Goal: Information Seeking & Learning: Learn about a topic

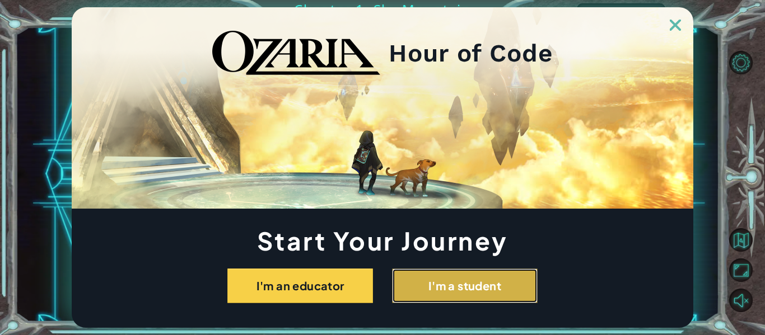
click at [484, 289] on button "I'm a student" at bounding box center [465, 286] width 146 height 35
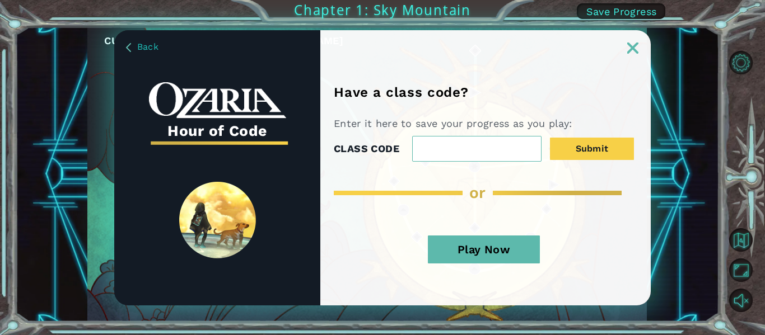
click at [637, 48] on img at bounding box center [632, 48] width 11 height 11
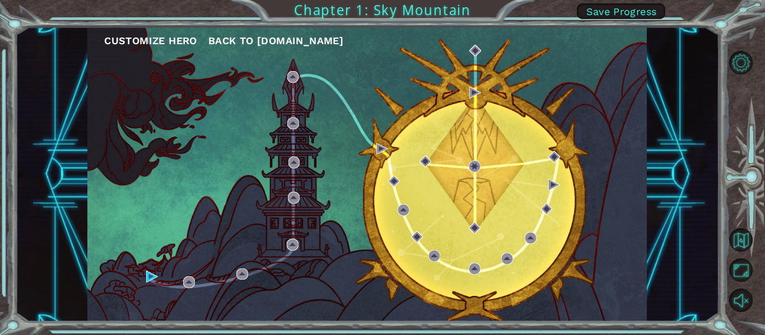
drag, startPoint x: 514, startPoint y: 151, endPoint x: 493, endPoint y: 164, distance: 24.7
click at [512, 152] on div "Customize Hero Back to [DOMAIN_NAME]" at bounding box center [366, 174] width 559 height 295
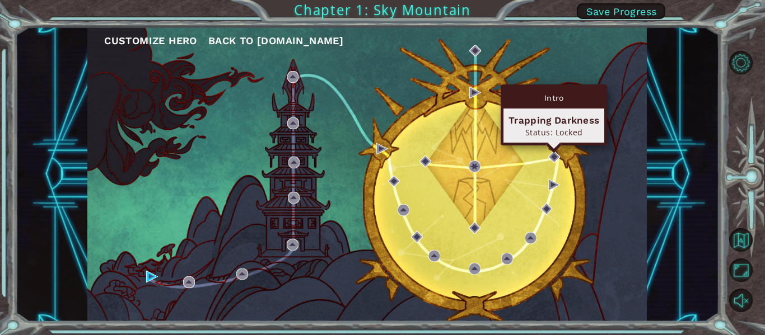
click at [554, 152] on body "Customize Hero Back to [DOMAIN_NAME] Chapter 1: Sky Mountain Save Progress Intr…" at bounding box center [382, 167] width 765 height 335
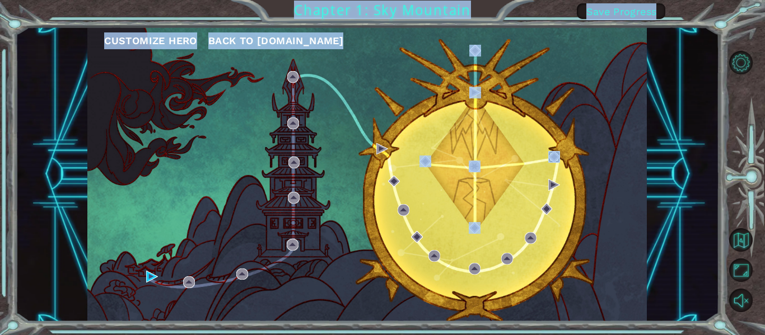
click at [552, 153] on img at bounding box center [554, 157] width 12 height 12
click at [551, 157] on img at bounding box center [554, 157] width 12 height 12
drag, startPoint x: 258, startPoint y: 42, endPoint x: 241, endPoint y: 31, distance: 20.2
click at [257, 43] on span "Back to [DOMAIN_NAME]" at bounding box center [275, 41] width 135 height 12
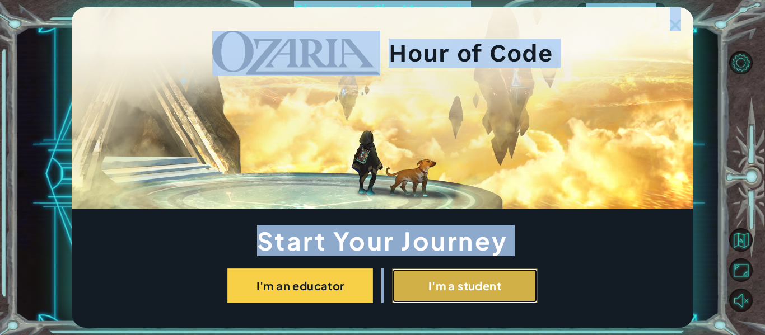
click at [405, 274] on button "I'm a student" at bounding box center [465, 286] width 146 height 35
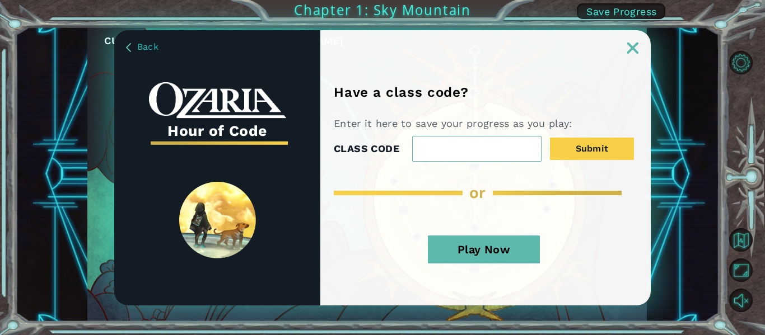
click at [634, 53] on div "Have a class code? Enter it here to save your progress as you play: CLASS CODE …" at bounding box center [485, 167] width 330 height 275
click at [482, 247] on button "Play Now" at bounding box center [484, 250] width 112 height 28
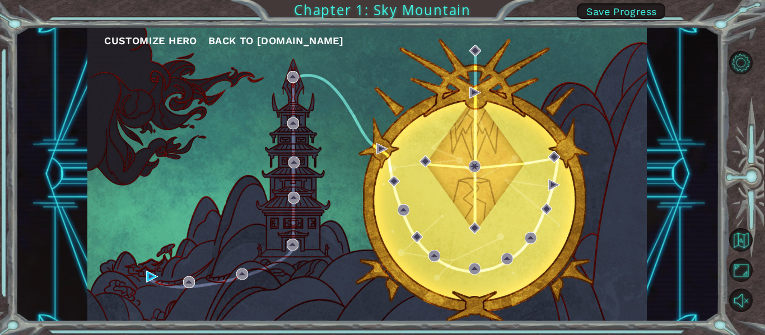
click at [485, 244] on button "Play Now" at bounding box center [484, 250] width 112 height 28
click at [167, 42] on button "Customize Hero" at bounding box center [150, 40] width 93 height 17
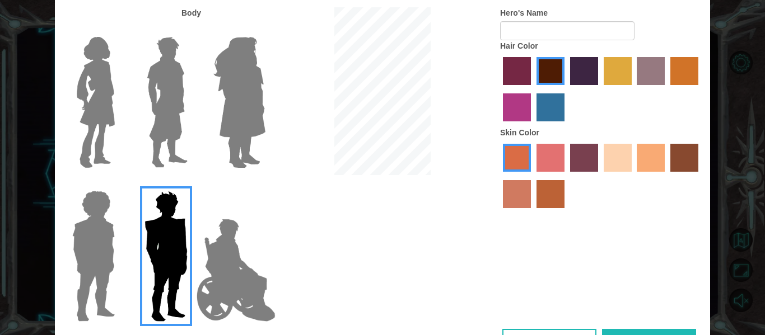
click at [242, 111] on img at bounding box center [239, 102] width 61 height 140
click at [265, 30] on input "Hero Amethyst" at bounding box center [265, 30] width 0 height 0
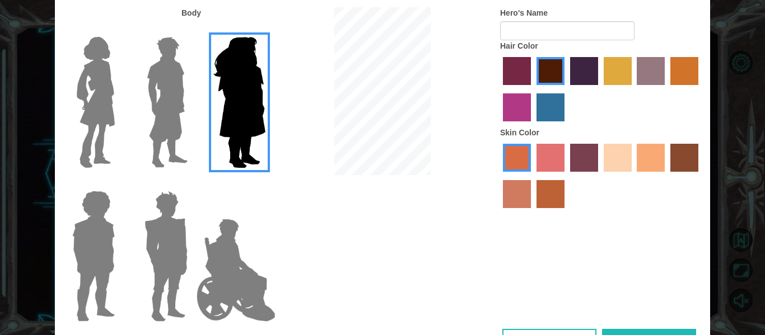
click at [160, 94] on img at bounding box center [167, 102] width 50 height 140
click at [192, 30] on input "Hero Lars" at bounding box center [192, 30] width 0 height 0
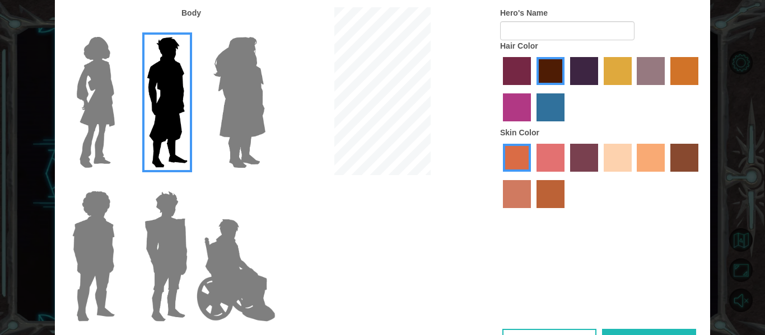
click at [100, 96] on img at bounding box center [95, 102] width 47 height 140
click at [119, 30] on input "Hero Connie" at bounding box center [119, 30] width 0 height 0
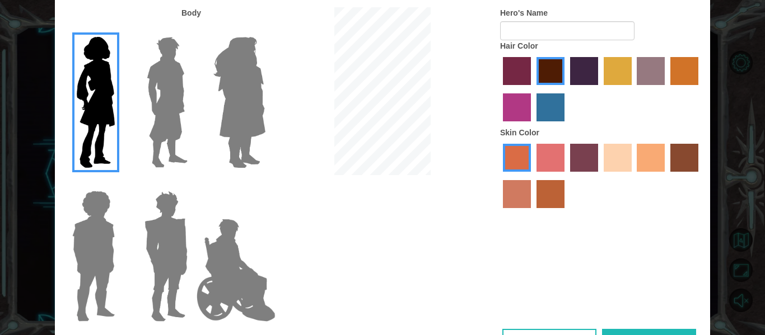
click at [106, 259] on img at bounding box center [94, 256] width 52 height 140
click at [119, 184] on input "Hero Steven" at bounding box center [119, 184] width 0 height 0
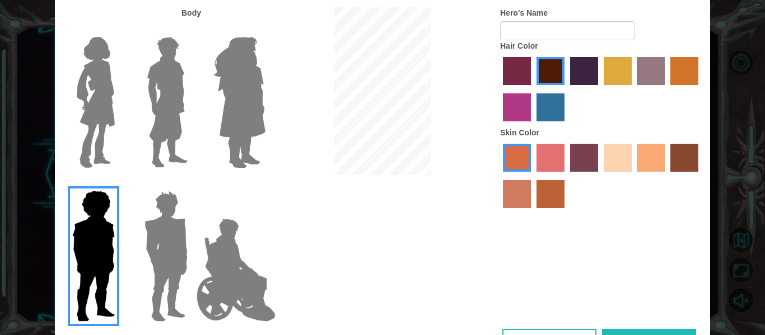
click at [222, 245] on img at bounding box center [236, 270] width 88 height 112
click at [265, 184] on input "Hero Jamie" at bounding box center [265, 184] width 0 height 0
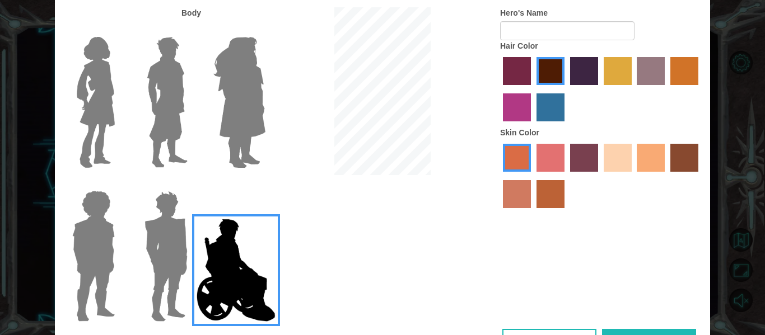
click at [102, 128] on img at bounding box center [95, 102] width 47 height 140
click at [119, 30] on input "Hero Connie" at bounding box center [119, 30] width 0 height 0
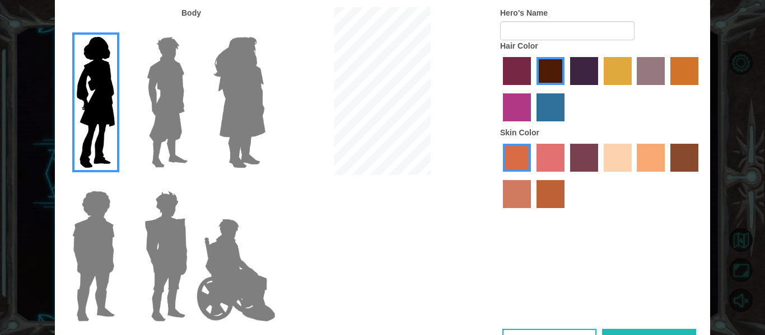
click at [523, 111] on label "medium red violet hair color" at bounding box center [517, 107] width 28 height 28
click at [700, 89] on input "medium red violet hair color" at bounding box center [700, 89] width 0 height 0
click at [550, 110] on label "lachmara hair color" at bounding box center [550, 107] width 28 height 28
click at [532, 125] on input "lachmara hair color" at bounding box center [532, 125] width 0 height 0
click at [580, 81] on label "hot purple hair color" at bounding box center [584, 71] width 28 height 28
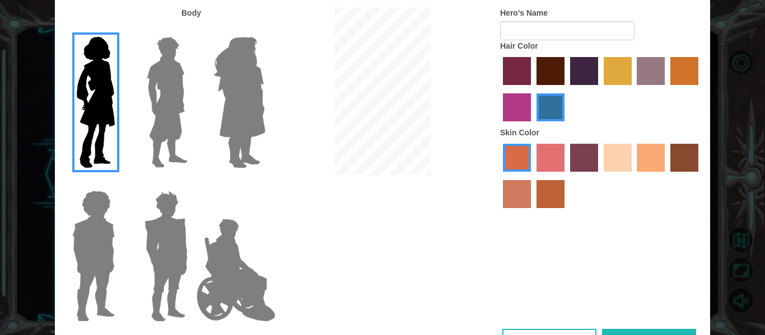
click at [566, 89] on input "hot purple hair color" at bounding box center [566, 89] width 0 height 0
click at [651, 77] on label "bazaar hair color" at bounding box center [651, 71] width 28 height 28
click at [633, 89] on input "bazaar hair color" at bounding box center [633, 89] width 0 height 0
click at [694, 77] on label "gold drop hair color" at bounding box center [684, 71] width 28 height 28
click at [666, 89] on input "gold drop hair color" at bounding box center [666, 89] width 0 height 0
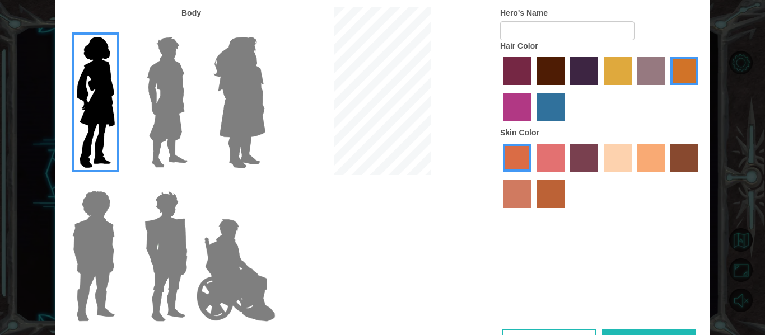
click at [549, 115] on label "lachmara hair color" at bounding box center [550, 107] width 28 height 28
click at [532, 125] on input "lachmara hair color" at bounding box center [532, 125] width 0 height 0
click at [576, 75] on label "hot purple hair color" at bounding box center [584, 71] width 28 height 28
click at [566, 89] on input "hot purple hair color" at bounding box center [566, 89] width 0 height 0
click at [512, 71] on label "paprika hair color" at bounding box center [517, 71] width 28 height 28
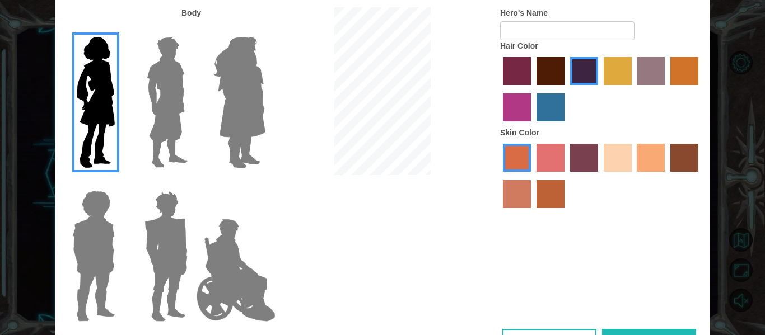
click at [499, 89] on input "paprika hair color" at bounding box center [499, 89] width 0 height 0
click at [540, 162] on label "froly skin color" at bounding box center [550, 158] width 28 height 28
click at [532, 176] on input "froly skin color" at bounding box center [532, 176] width 0 height 0
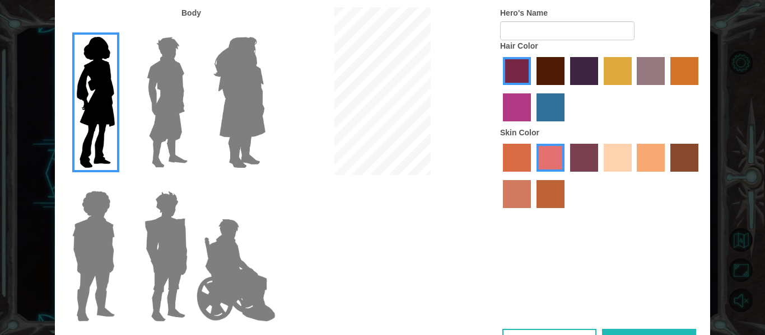
click at [587, 160] on label "tosca skin color" at bounding box center [584, 158] width 28 height 28
click at [566, 176] on input "tosca skin color" at bounding box center [566, 176] width 0 height 0
click at [616, 161] on label "sandy beach skin color" at bounding box center [618, 158] width 28 height 28
click at [600, 176] on input "sandy beach skin color" at bounding box center [600, 176] width 0 height 0
click at [557, 163] on label "froly skin color" at bounding box center [550, 158] width 28 height 28
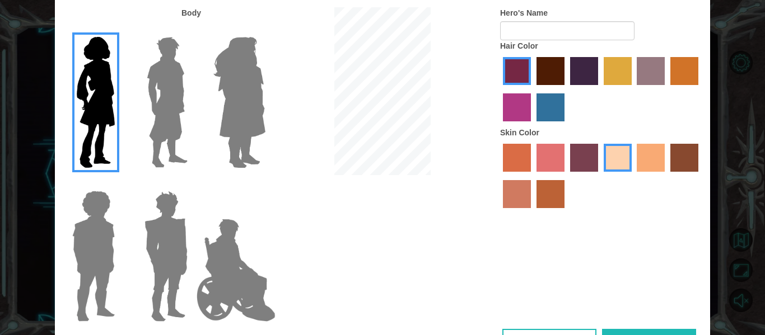
click at [532, 176] on input "froly skin color" at bounding box center [532, 176] width 0 height 0
click at [590, 156] on label "tosca skin color" at bounding box center [584, 158] width 28 height 28
click at [566, 176] on input "tosca skin color" at bounding box center [566, 176] width 0 height 0
click at [529, 204] on div at bounding box center [601, 177] width 202 height 73
click at [526, 203] on label "burning sand skin color" at bounding box center [517, 194] width 28 height 28
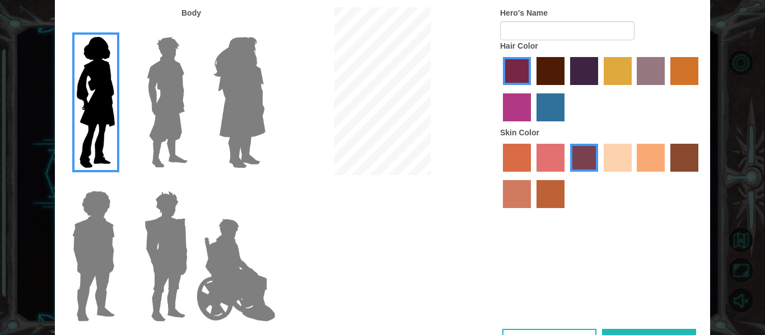
click at [700, 176] on input "burning sand skin color" at bounding box center [700, 176] width 0 height 0
click at [559, 200] on label "smoke tree skin color" at bounding box center [550, 194] width 28 height 28
click at [532, 212] on input "smoke tree skin color" at bounding box center [532, 212] width 0 height 0
click at [653, 178] on div at bounding box center [601, 177] width 202 height 73
click at [646, 163] on label "tacao skin color" at bounding box center [651, 158] width 28 height 28
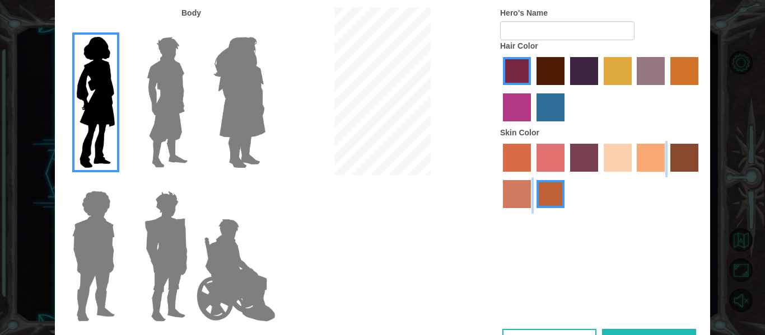
click at [633, 176] on input "tacao skin color" at bounding box center [633, 176] width 0 height 0
click at [634, 163] on div at bounding box center [601, 177] width 202 height 73
click at [617, 153] on label "sandy beach skin color" at bounding box center [618, 158] width 28 height 28
click at [600, 176] on input "sandy beach skin color" at bounding box center [600, 176] width 0 height 0
click at [648, 161] on label "tacao skin color" at bounding box center [651, 158] width 28 height 28
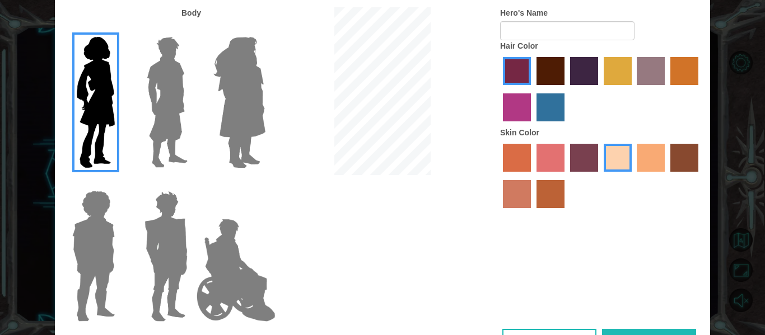
click at [633, 176] on input "tacao skin color" at bounding box center [633, 176] width 0 height 0
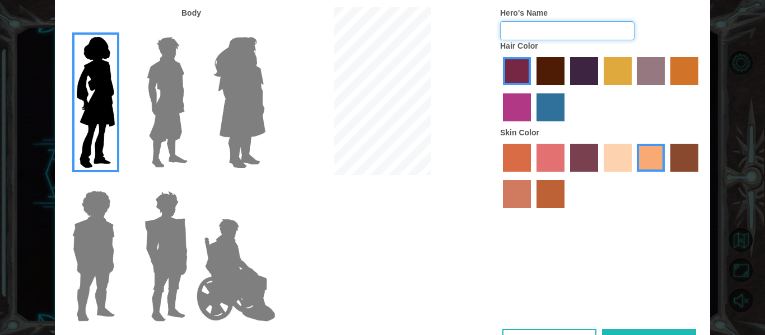
click at [539, 34] on input "Hero's Name" at bounding box center [567, 30] width 134 height 19
type input "w"
type input "[PERSON_NAME]"
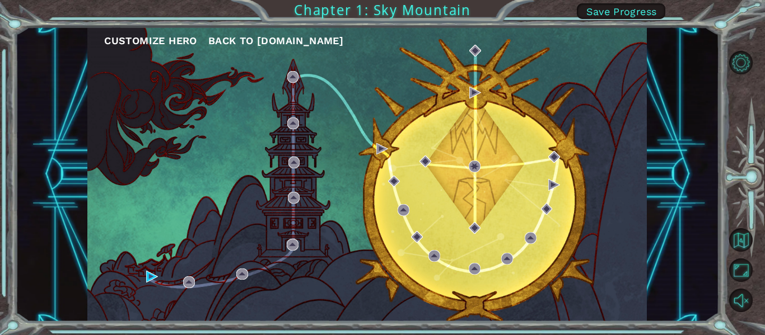
click at [474, 57] on div "Customize Hero Back to [DOMAIN_NAME]" at bounding box center [366, 174] width 559 height 295
click at [152, 275] on img at bounding box center [152, 277] width 12 height 12
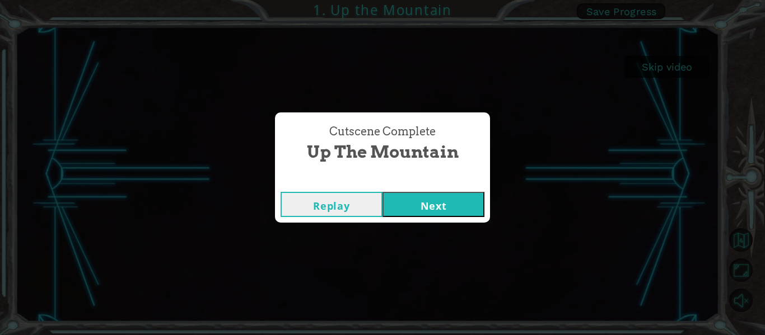
click at [464, 212] on button "Next" at bounding box center [433, 204] width 102 height 25
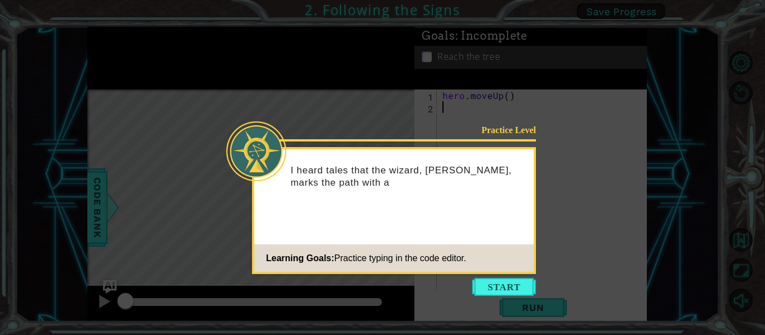
click at [489, 288] on button "Start" at bounding box center [504, 287] width 64 height 18
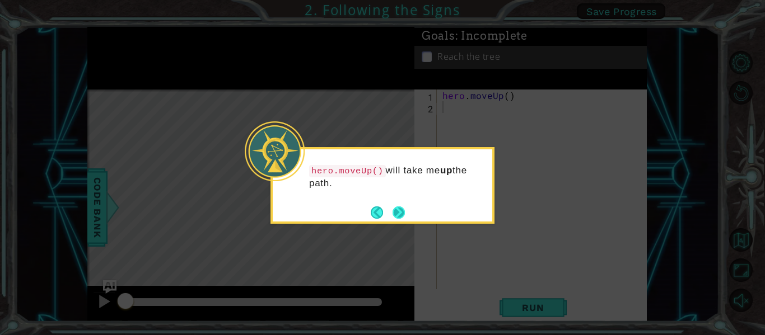
click at [405, 213] on div "hero.moveUp() will take me up the path." at bounding box center [382, 185] width 224 height 77
click at [404, 212] on button "Next" at bounding box center [398, 213] width 12 height 12
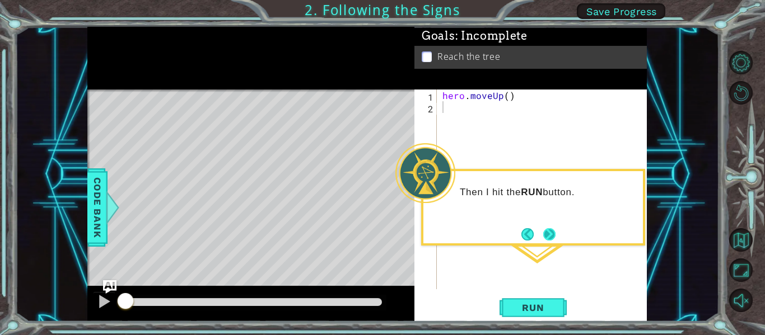
click at [543, 237] on button "Next" at bounding box center [549, 234] width 12 height 12
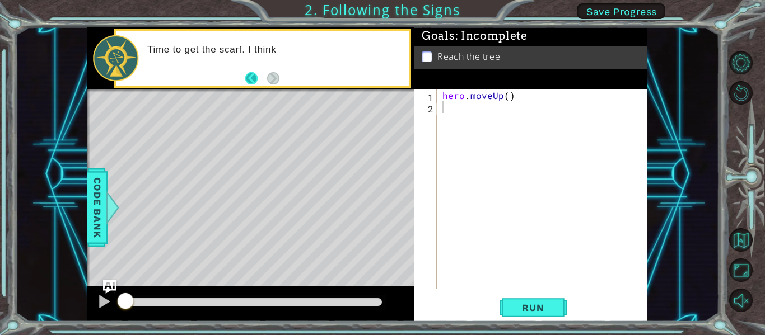
click at [253, 83] on button "Back" at bounding box center [256, 78] width 22 height 12
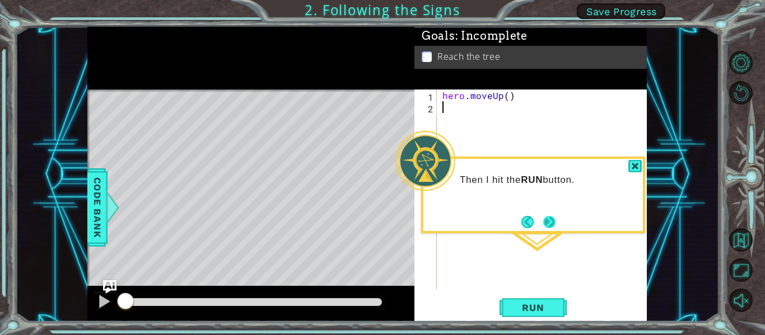
click at [554, 228] on button "Next" at bounding box center [549, 222] width 12 height 12
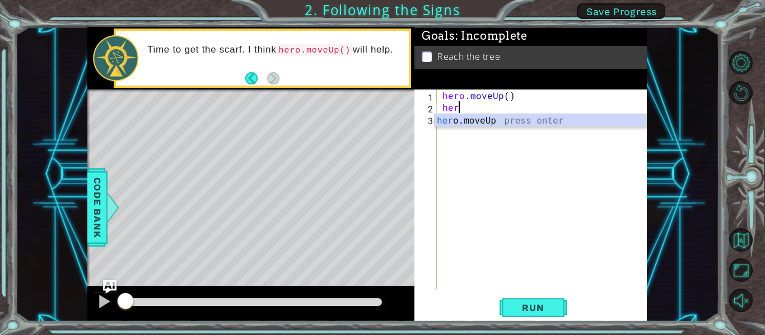
scroll to position [0, 1]
type textarea "hero"
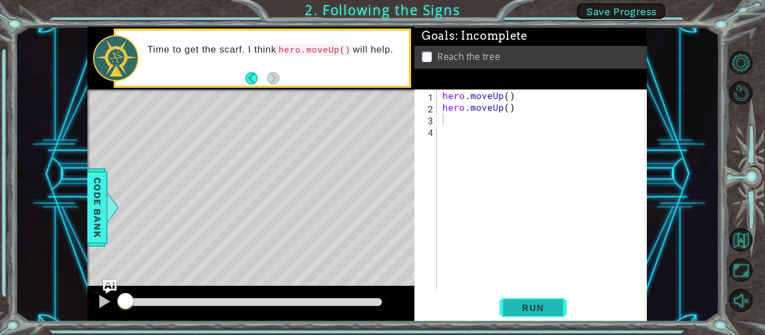
click at [558, 309] on button "Run" at bounding box center [532, 308] width 67 height 23
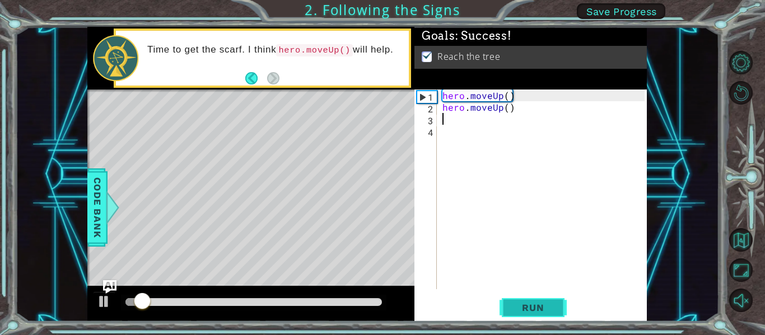
click at [531, 308] on span "Run" at bounding box center [533, 307] width 44 height 11
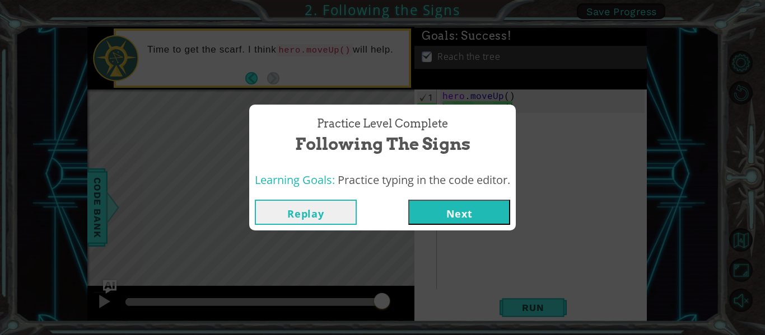
click at [445, 219] on button "Next" at bounding box center [459, 212] width 102 height 25
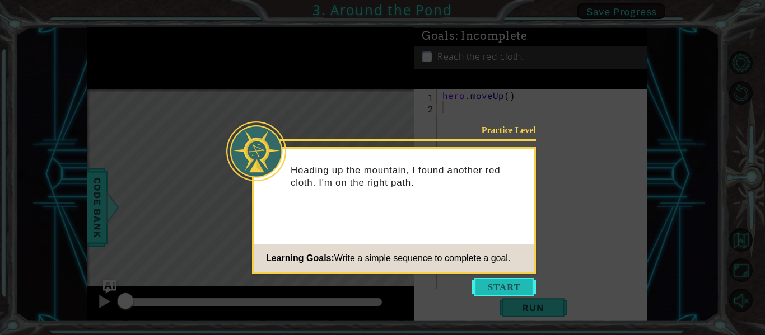
click at [484, 278] on button "Start" at bounding box center [504, 287] width 64 height 18
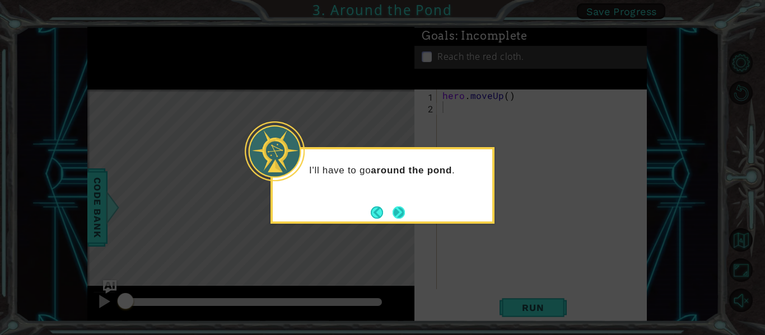
click at [399, 217] on button "Next" at bounding box center [398, 213] width 12 height 12
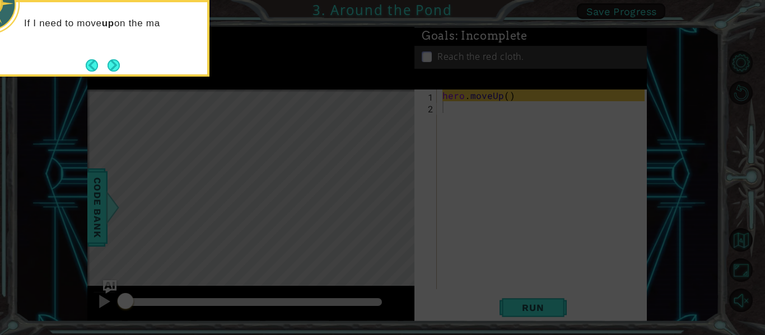
drag, startPoint x: 420, startPoint y: 252, endPoint x: 414, endPoint y: 251, distance: 6.3
click at [419, 252] on icon at bounding box center [382, 167] width 765 height 335
click at [424, 247] on icon at bounding box center [382, 167] width 765 height 335
click at [118, 64] on button "Next" at bounding box center [113, 65] width 12 height 12
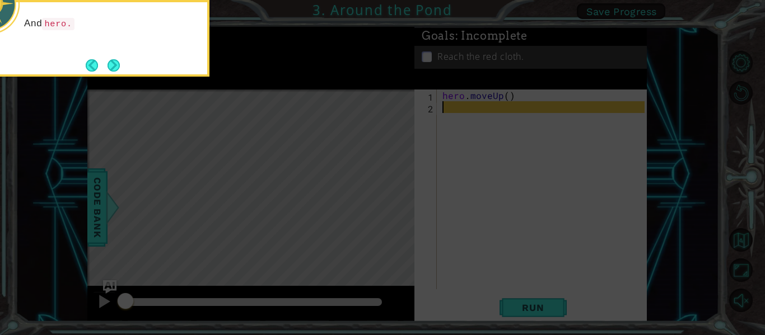
drag, startPoint x: 535, startPoint y: 137, endPoint x: 503, endPoint y: 127, distance: 33.5
click at [525, 135] on icon at bounding box center [382, 167] width 765 height 335
click at [116, 72] on button "Next" at bounding box center [113, 65] width 12 height 12
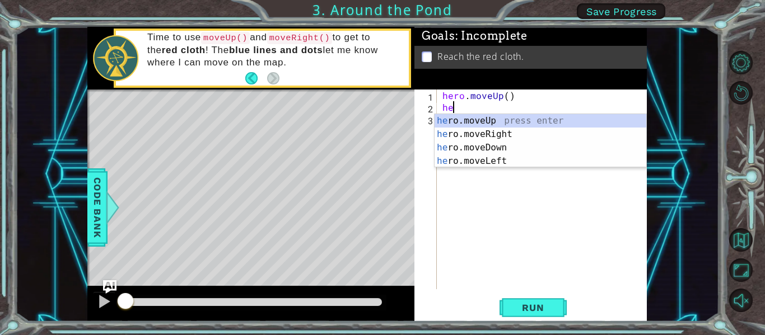
type textarea "her"
click at [498, 135] on div "her o.moveUp press enter her o.moveRight press enter her o.moveDown press enter…" at bounding box center [540, 154] width 212 height 81
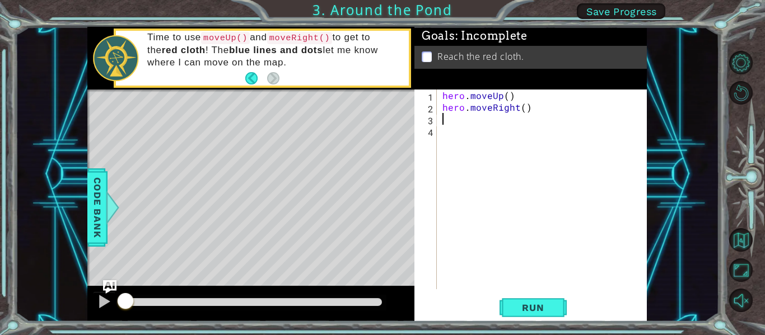
scroll to position [0, 0]
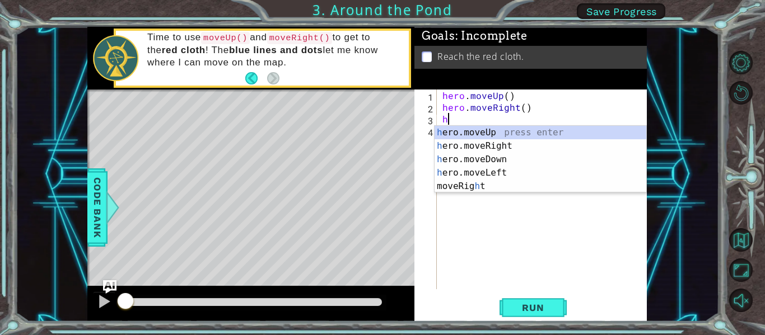
type textarea "he"
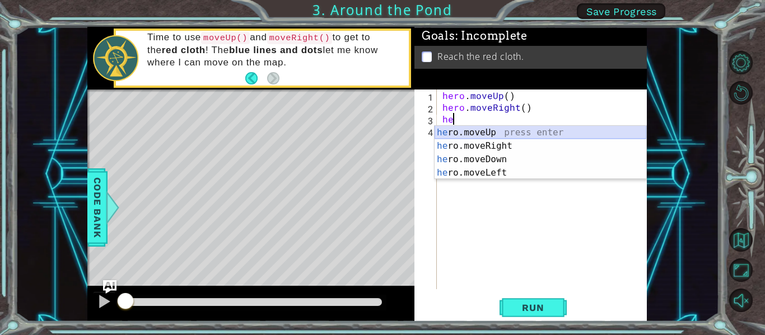
click at [493, 134] on div "he ro.moveUp press enter he ro.moveRight press enter he ro.moveDown press enter…" at bounding box center [540, 166] width 212 height 81
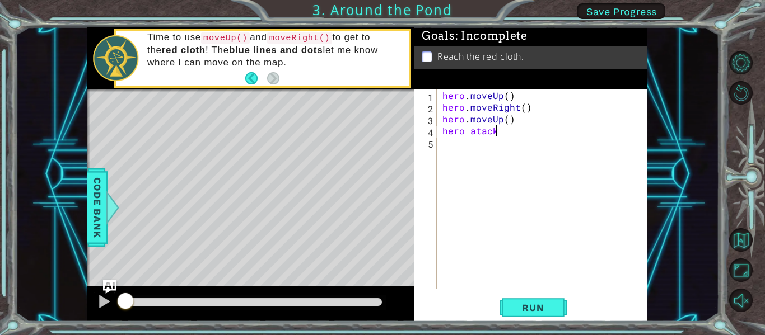
scroll to position [0, 3]
type textarea "hero atack{}"
click at [530, 316] on button "Run" at bounding box center [532, 308] width 67 height 23
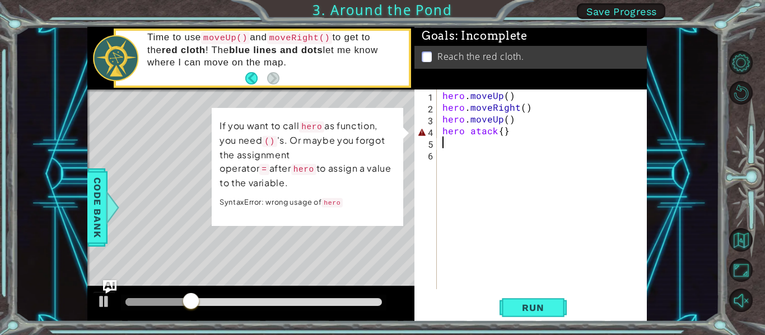
click at [539, 130] on div "hero . moveUp ( ) hero . moveRight ( ) hero . moveUp ( ) hero atack { }" at bounding box center [545, 201] width 210 height 223
click at [521, 133] on div "hero . moveUp ( ) hero . moveRight ( ) hero . moveUp ( ) hero atack { }" at bounding box center [545, 201] width 210 height 223
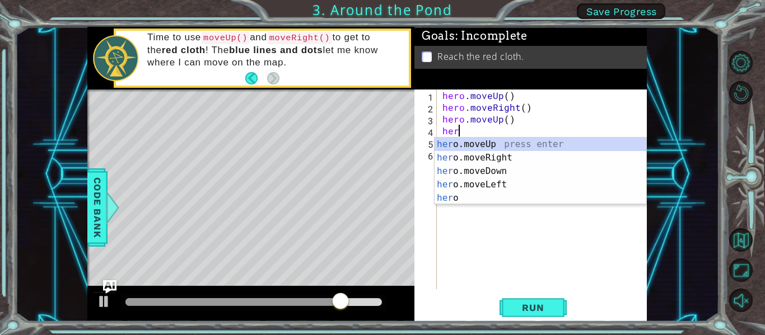
type textarea "h"
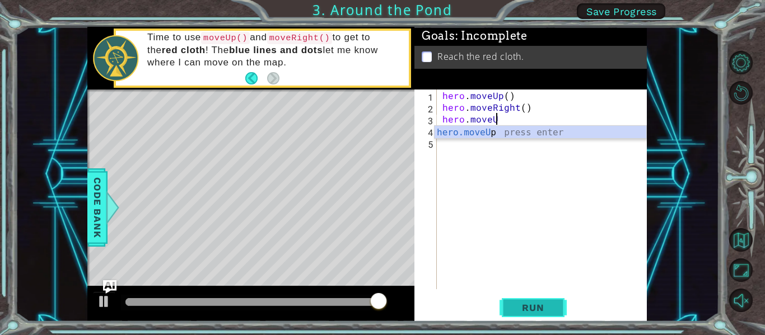
click at [527, 315] on button "Run" at bounding box center [532, 308] width 67 height 23
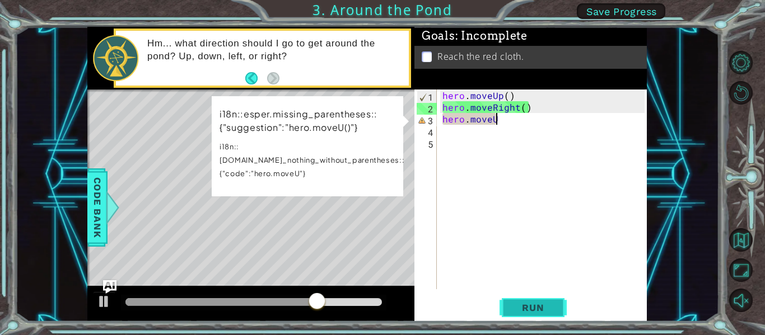
scroll to position [0, 3]
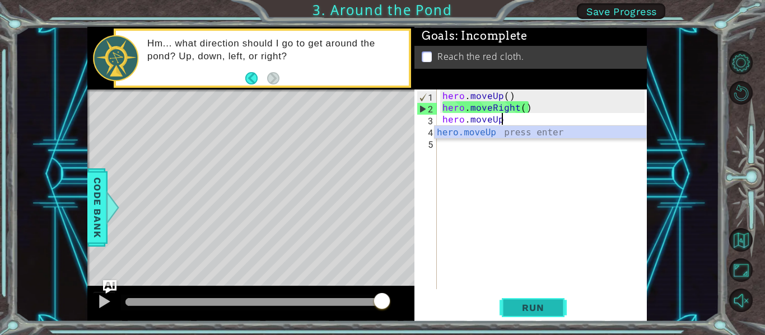
click at [519, 307] on span "Run" at bounding box center [533, 307] width 44 height 11
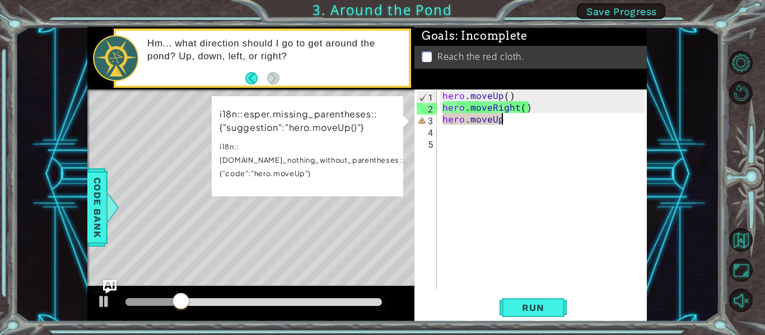
click at [514, 118] on div "hero . moveUp ( ) hero . moveRight ( ) hero . moveUp" at bounding box center [545, 201] width 210 height 223
type textarea "hero.moveU"
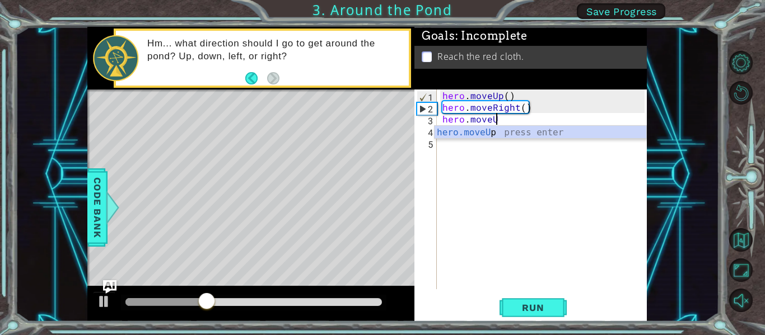
scroll to position [0, 3]
click at [541, 134] on div "hero.moveU p press enter" at bounding box center [540, 146] width 212 height 40
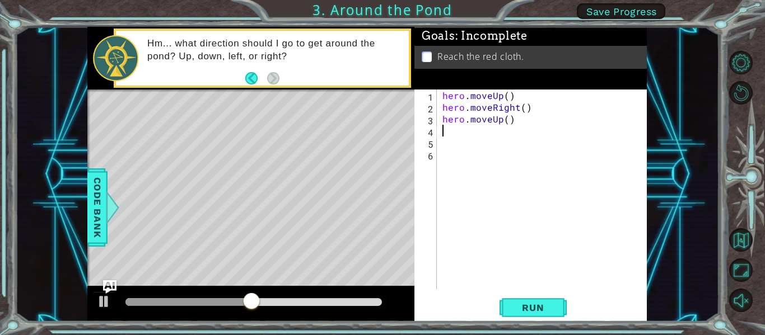
scroll to position [0, 0]
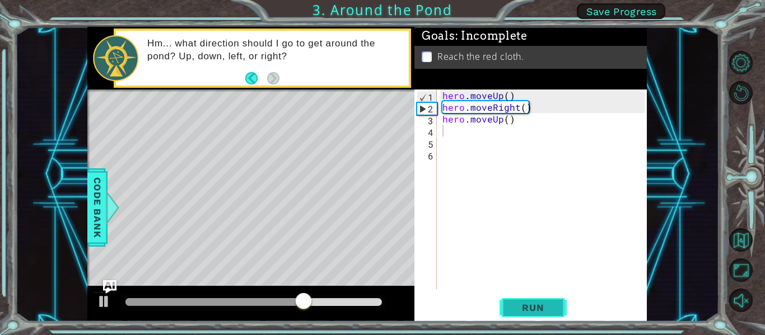
click at [511, 302] on button "Run" at bounding box center [532, 308] width 67 height 23
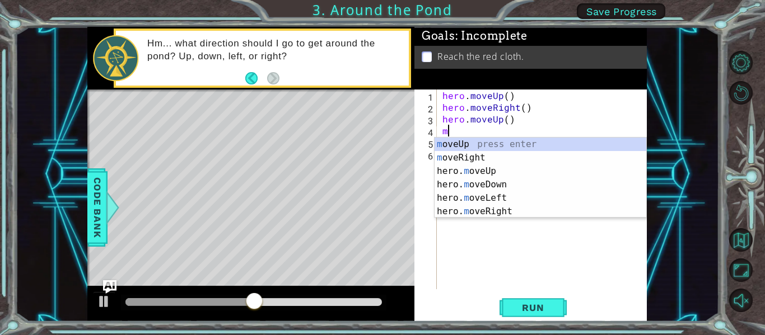
type textarea "mo"
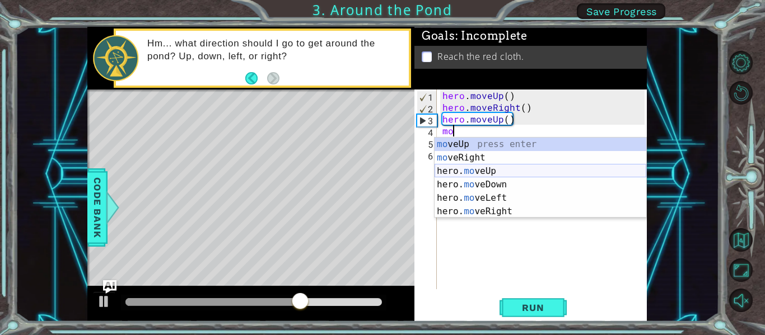
click at [468, 172] on div "mo veUp press enter mo veRight press enter hero. mo veUp press enter hero. mo v…" at bounding box center [540, 191] width 212 height 107
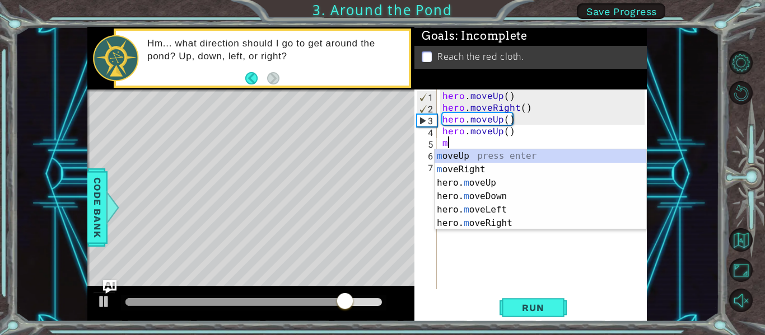
type textarea "mo"
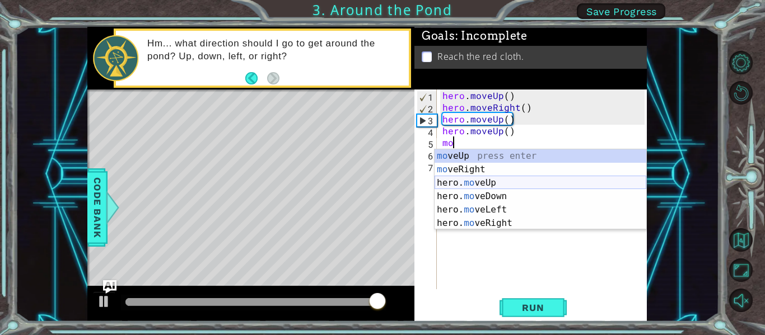
click at [544, 180] on div "mo veUp press enter mo veRight press enter hero. mo veUp press enter hero. mo v…" at bounding box center [540, 202] width 212 height 107
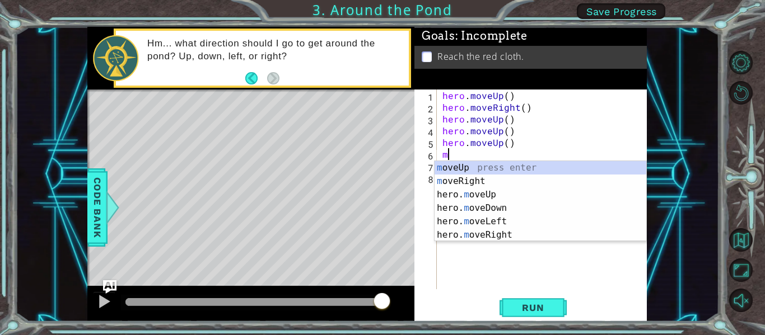
type textarea "mo"
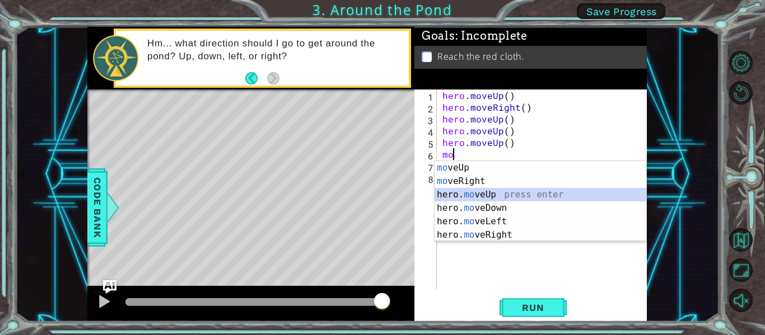
click at [491, 190] on div "mo veUp press enter mo veRight press enter hero. mo veUp press enter hero. mo v…" at bounding box center [540, 214] width 212 height 107
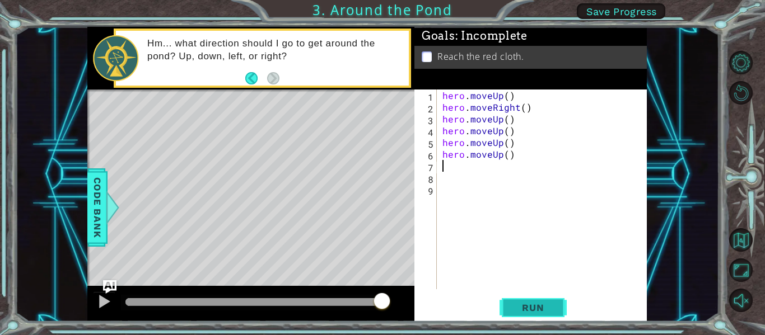
drag, startPoint x: 519, startPoint y: 291, endPoint x: 526, endPoint y: 309, distance: 19.7
click at [519, 292] on div "1 2 3 4 5 6 7 8 9 hero . moveUp ( ) hero . moveRight ( ) hero . moveUp ( ) hero…" at bounding box center [530, 206] width 232 height 232
click at [526, 310] on span "Run" at bounding box center [533, 307] width 44 height 11
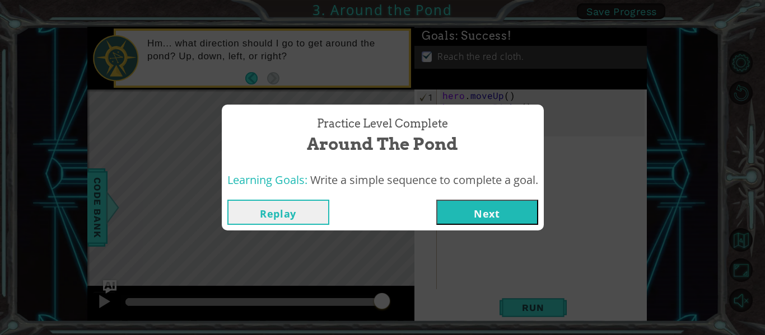
click at [478, 212] on button "Next" at bounding box center [487, 212] width 102 height 25
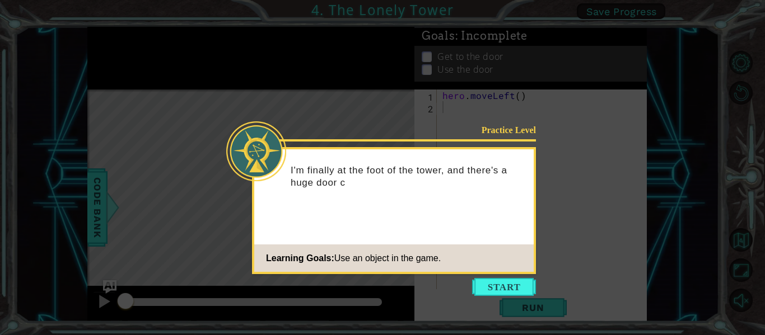
click at [482, 283] on button "Start" at bounding box center [504, 287] width 64 height 18
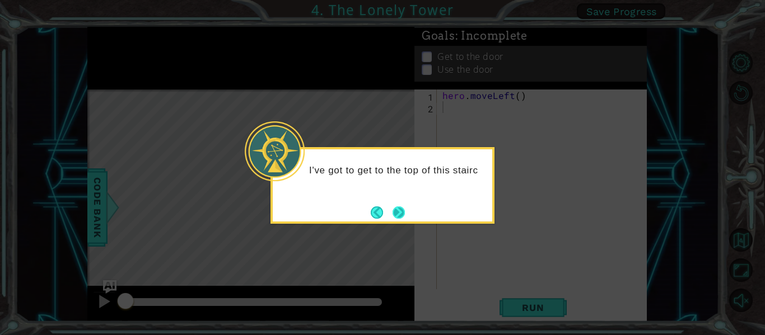
click at [399, 207] on button "Next" at bounding box center [398, 213] width 12 height 12
click at [395, 217] on button "Next" at bounding box center [398, 213] width 12 height 12
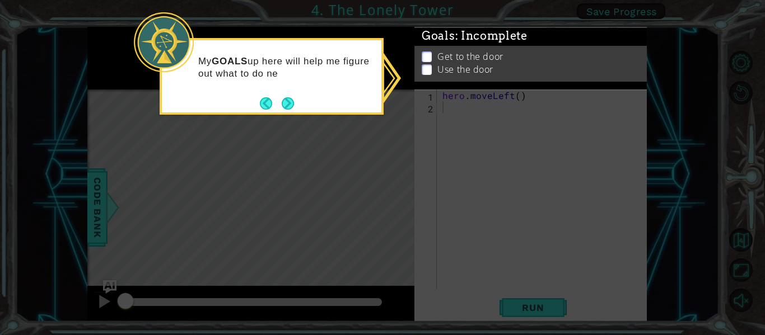
click at [482, 58] on p "Get to the door" at bounding box center [470, 56] width 66 height 12
click at [469, 76] on p "Use the door" at bounding box center [465, 70] width 56 height 12
drag, startPoint x: 391, startPoint y: 142, endPoint x: 409, endPoint y: 149, distance: 19.1
click at [409, 149] on icon at bounding box center [382, 167] width 765 height 335
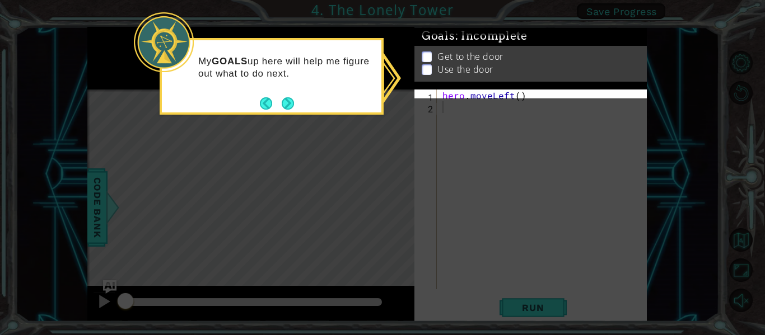
drag, startPoint x: 484, startPoint y: 174, endPoint x: 489, endPoint y: 217, distance: 43.3
click at [486, 175] on icon at bounding box center [382, 167] width 765 height 335
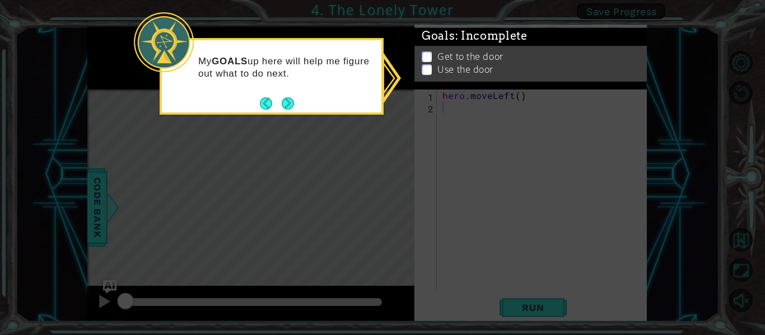
drag, startPoint x: 497, startPoint y: 266, endPoint x: 502, endPoint y: 273, distance: 8.0
click at [501, 273] on icon at bounding box center [382, 167] width 765 height 335
drag, startPoint x: 526, startPoint y: 318, endPoint x: 534, endPoint y: 317, distance: 7.4
click at [529, 318] on icon at bounding box center [382, 167] width 765 height 335
drag, startPoint x: 535, startPoint y: 316, endPoint x: 527, endPoint y: 247, distance: 69.2
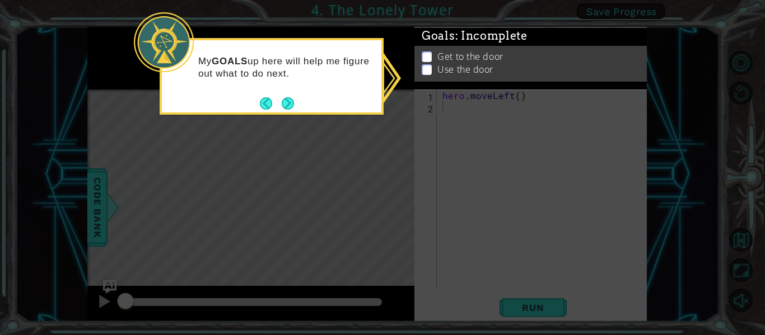
click at [539, 300] on icon at bounding box center [382, 167] width 765 height 335
click at [287, 104] on button "Next" at bounding box center [288, 103] width 12 height 12
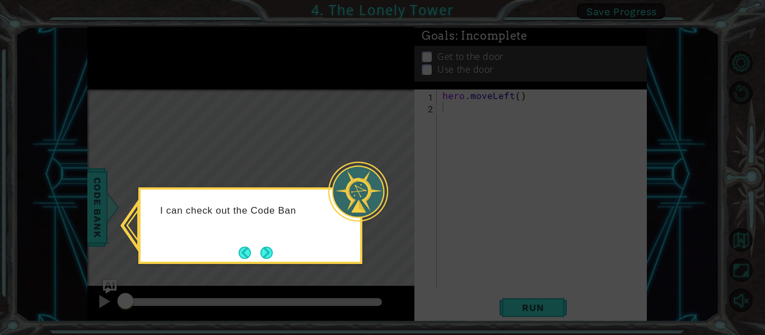
click at [278, 255] on div "I can check out the Code Ban" at bounding box center [250, 226] width 224 height 77
click at [268, 249] on button "Next" at bounding box center [266, 253] width 12 height 12
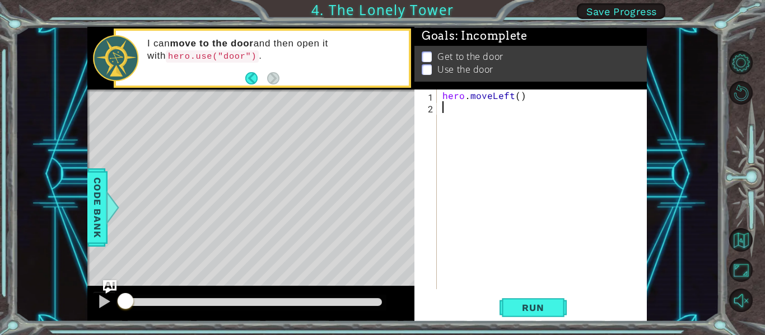
drag, startPoint x: 435, startPoint y: 64, endPoint x: 428, endPoint y: 56, distance: 10.3
click at [434, 65] on li "Use the door" at bounding box center [532, 71] width 221 height 13
click at [427, 55] on p at bounding box center [427, 57] width 10 height 11
click at [469, 119] on div "hero . moveLeft ( )" at bounding box center [545, 201] width 210 height 223
type textarea "he"
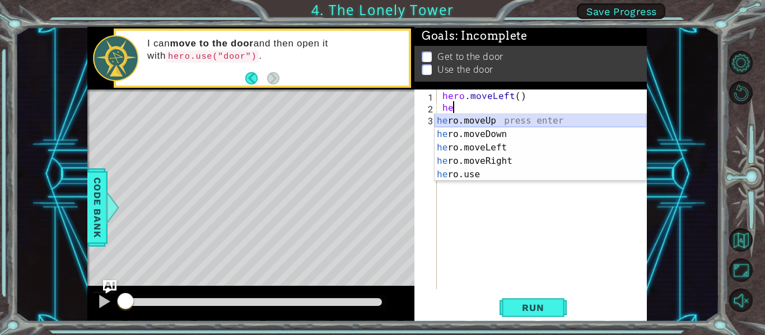
click at [489, 124] on div "he ro.moveUp press enter he ro.moveDown press enter he ro.moveLeft press enter …" at bounding box center [540, 161] width 212 height 94
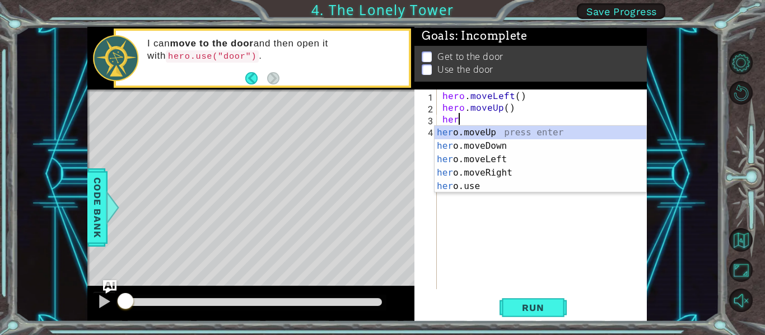
scroll to position [0, 1]
type textarea "hero"
click at [489, 135] on div "hero .moveUp press enter hero .moveDown press enter hero .moveLeft press enter …" at bounding box center [540, 173] width 212 height 94
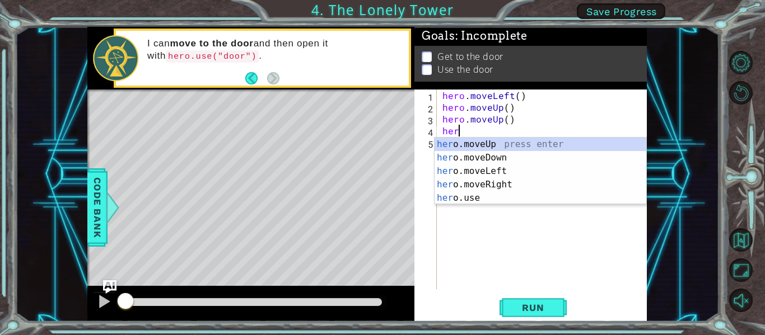
type textarea "hero"
click at [481, 183] on div "hero .moveUp press enter hero .moveDown press enter hero .moveLeft press enter …" at bounding box center [540, 185] width 212 height 94
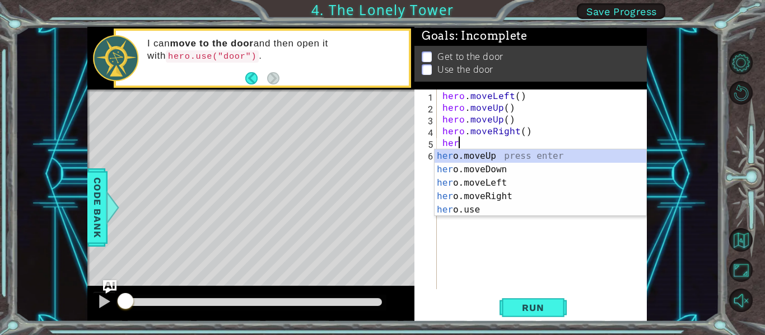
type textarea "hero"
click at [497, 153] on div "hero .moveUp press enter hero .moveDown press enter hero .moveLeft press enter …" at bounding box center [540, 196] width 212 height 94
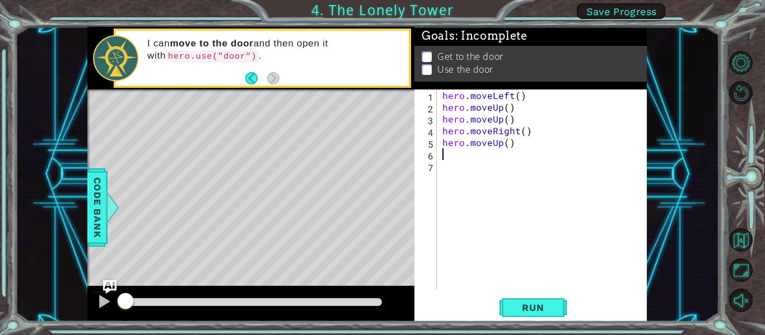
scroll to position [0, 0]
type textarea "he"
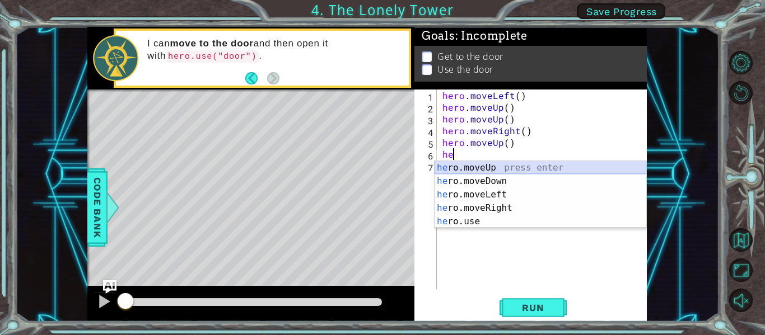
click at [502, 167] on div "he ro.moveUp press enter he ro.moveDown press enter he ro.moveLeft press enter …" at bounding box center [540, 208] width 212 height 94
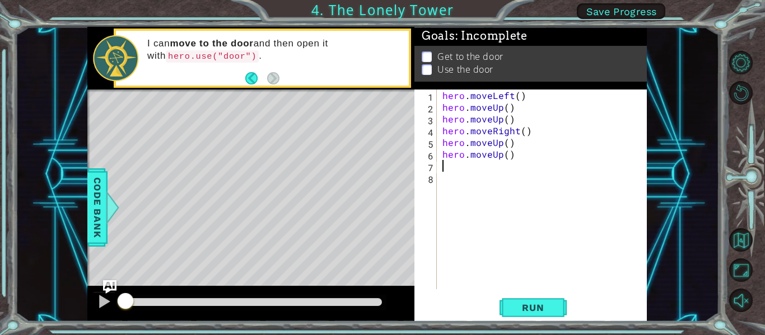
type textarea "he"
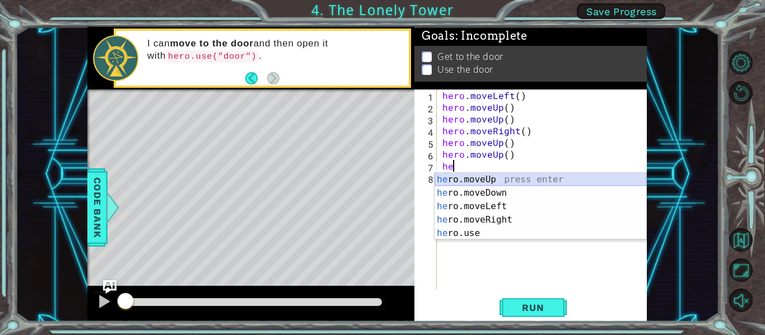
click at [493, 180] on div "he ro.moveUp press enter he ro.moveDown press enter he ro.moveLeft press enter …" at bounding box center [540, 220] width 212 height 94
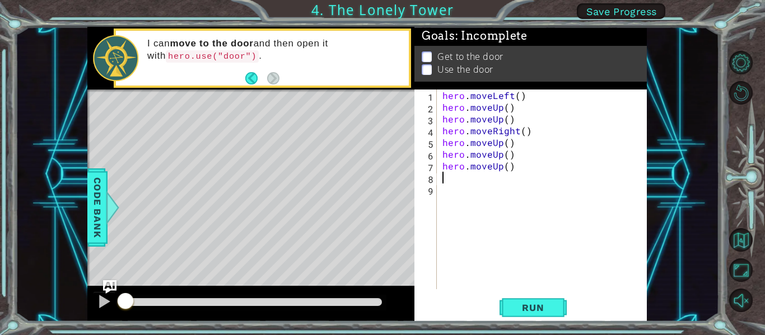
type textarea "he"
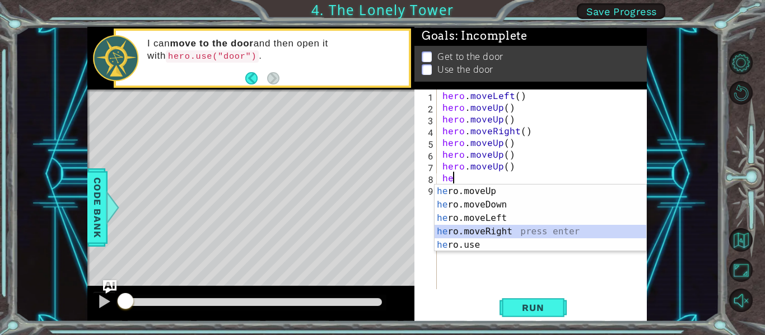
click at [474, 227] on div "he ro.moveUp press enter he ro.moveDown press enter he ro.moveLeft press enter …" at bounding box center [540, 232] width 212 height 94
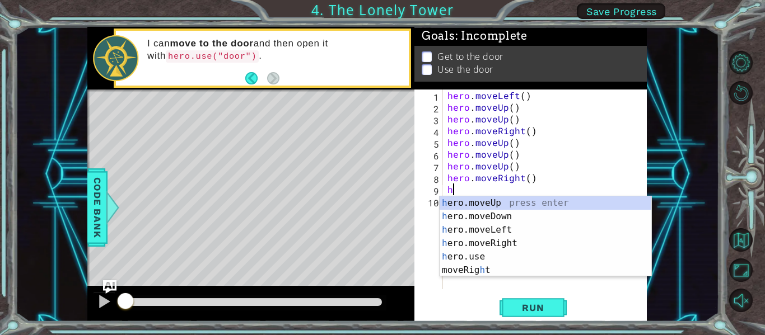
type textarea "he"
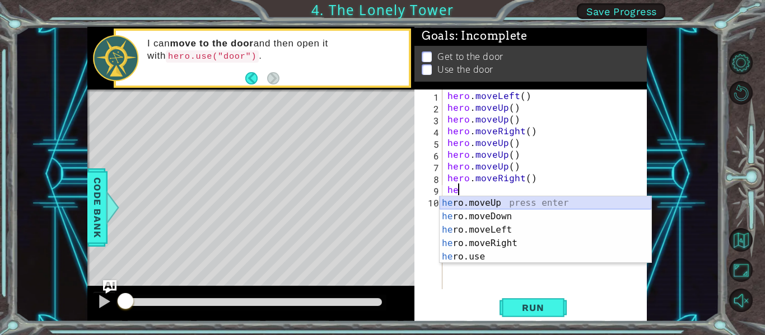
click at [486, 200] on div "he ro.moveUp press enter he ro.moveDown press enter he ro.moveLeft press enter …" at bounding box center [545, 244] width 212 height 94
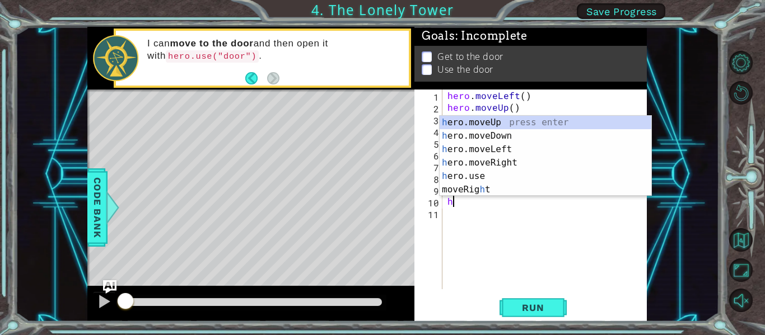
type textarea "he"
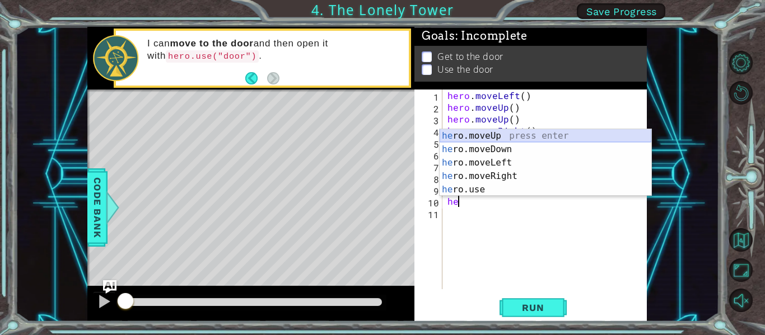
click at [506, 139] on div "he ro.moveUp press enter he ro.moveDown press enter he ro.moveLeft press enter …" at bounding box center [545, 176] width 212 height 94
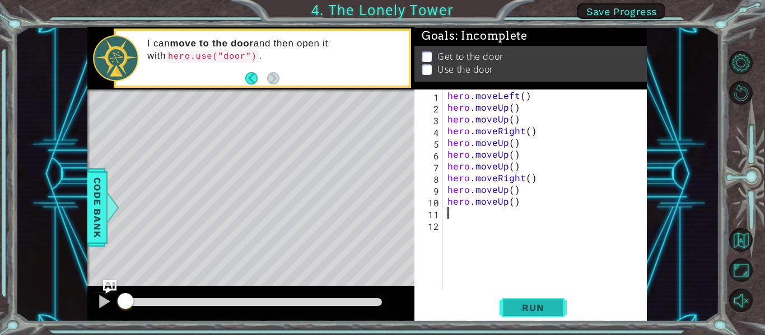
click at [521, 305] on span "Run" at bounding box center [533, 307] width 44 height 11
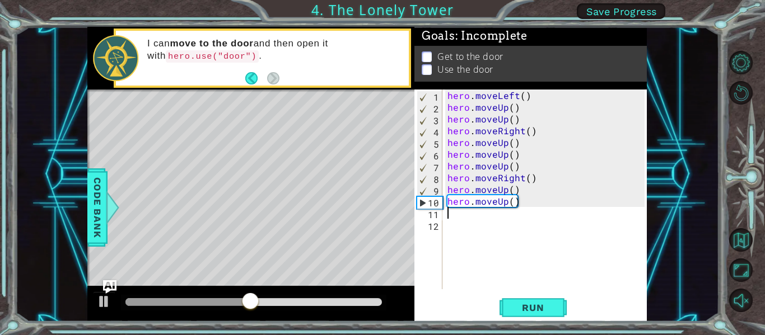
click at [530, 97] on div "hero . moveLeft ( ) hero . moveUp ( ) hero . moveUp ( ) hero . moveRight ( ) he…" at bounding box center [547, 201] width 205 height 223
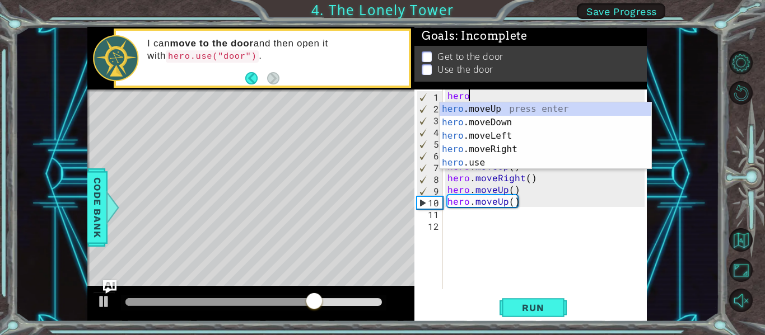
type textarea "h"
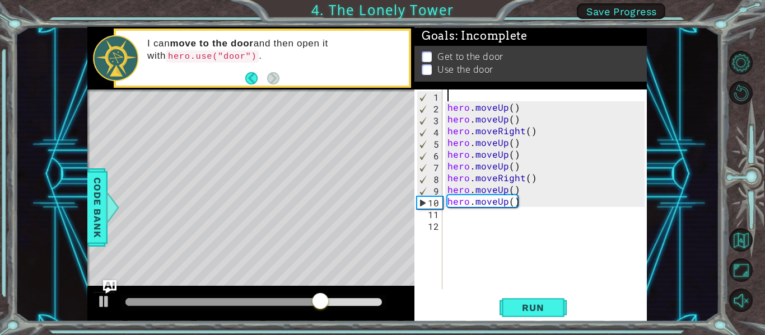
click at [530, 97] on div "hero . moveUp ( ) hero . moveUp ( ) hero . moveRight ( ) hero . moveUp ( ) hero…" at bounding box center [547, 201] width 205 height 223
click at [545, 317] on button "Run" at bounding box center [532, 308] width 67 height 23
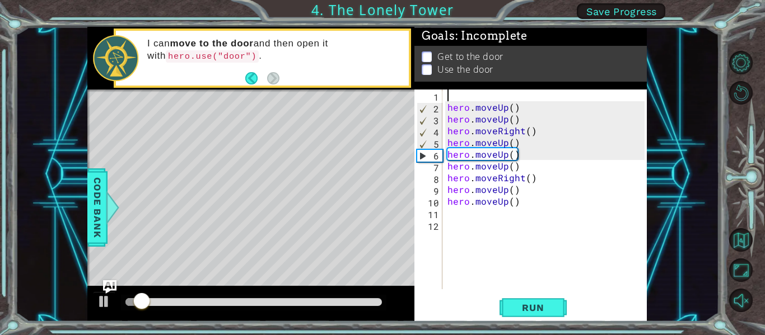
click at [442, 273] on div "1 2 3 4 5 6 7 8 9 10 11 12 hero . moveUp ( ) hero . moveUp ( ) hero . moveRight…" at bounding box center [529, 190] width 230 height 200
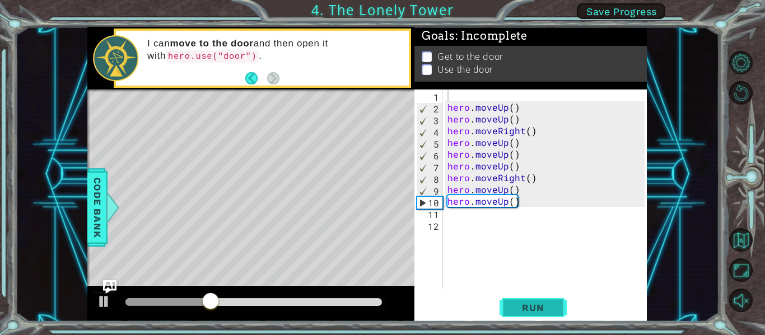
click at [518, 314] on button "Run" at bounding box center [532, 308] width 67 height 23
